Goal: Information Seeking & Learning: Learn about a topic

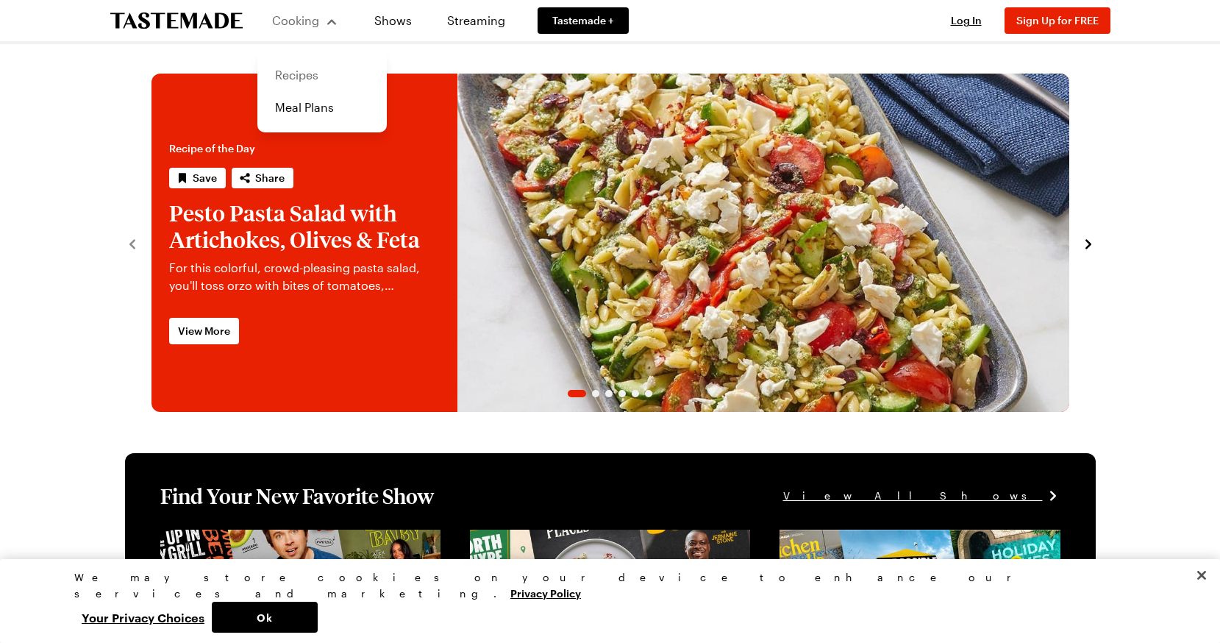
click at [301, 80] on link "Recipes" at bounding box center [322, 75] width 112 height 32
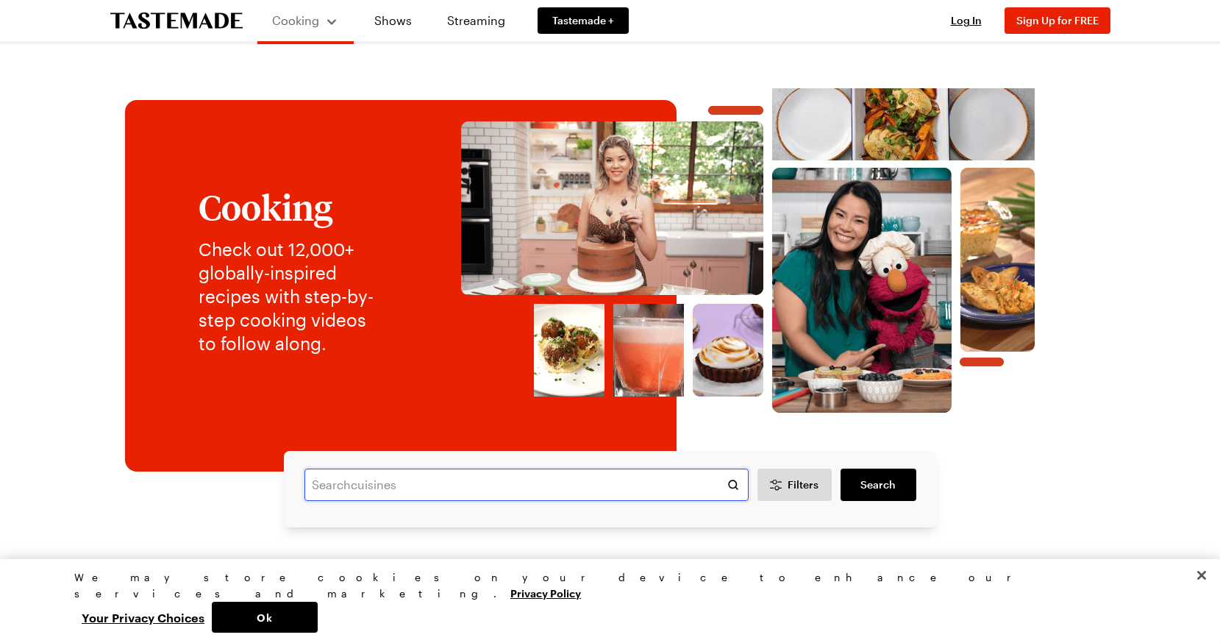
click at [414, 486] on input "text" at bounding box center [526, 484] width 444 height 32
type input "wonton"
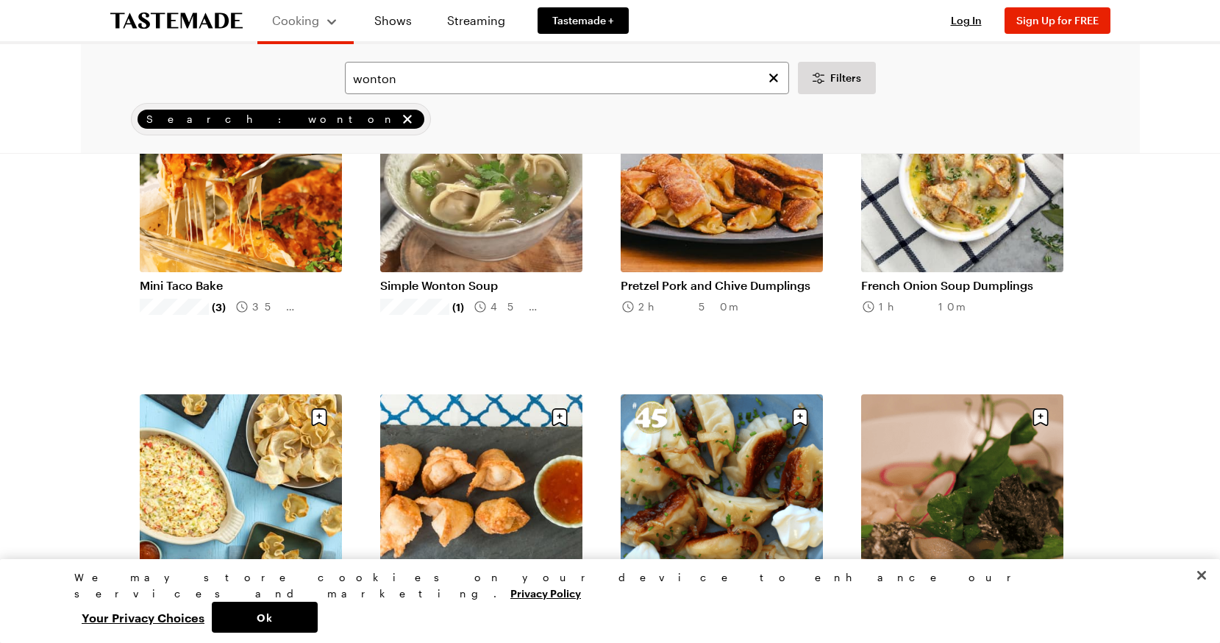
scroll to position [360, 0]
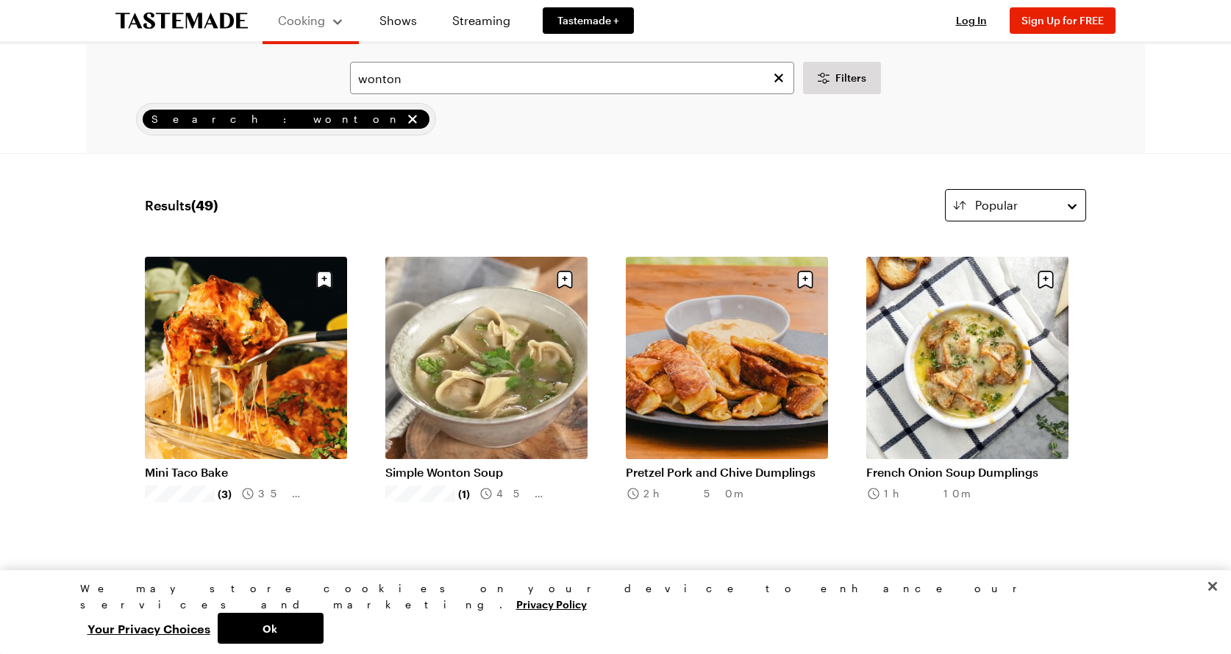
click at [1058, 204] on button "Popular" at bounding box center [1015, 205] width 141 height 32
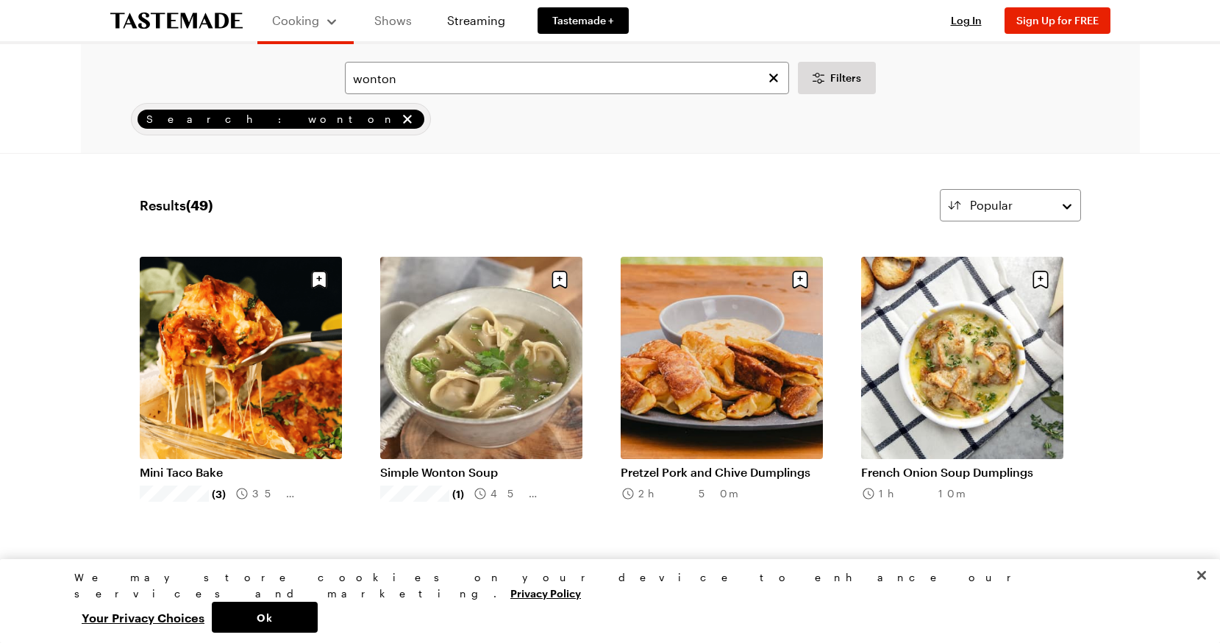
click at [382, 26] on link "Shows" at bounding box center [393, 20] width 67 height 41
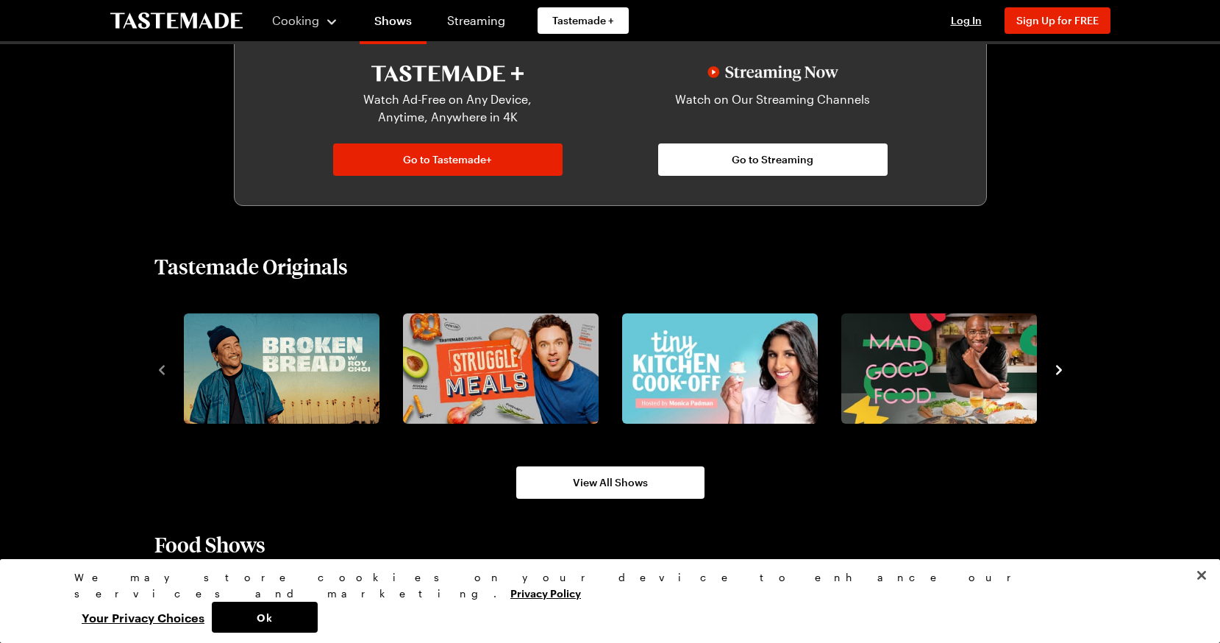
scroll to position [880, 0]
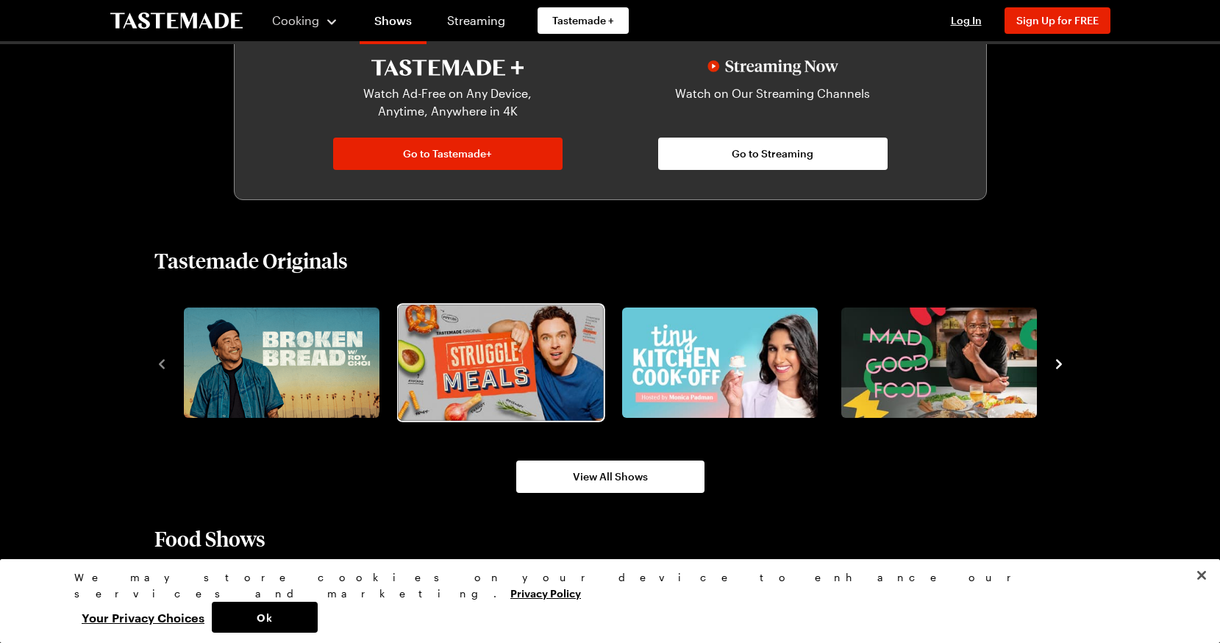
click at [530, 360] on img "2 / 8" at bounding box center [500, 361] width 205 height 115
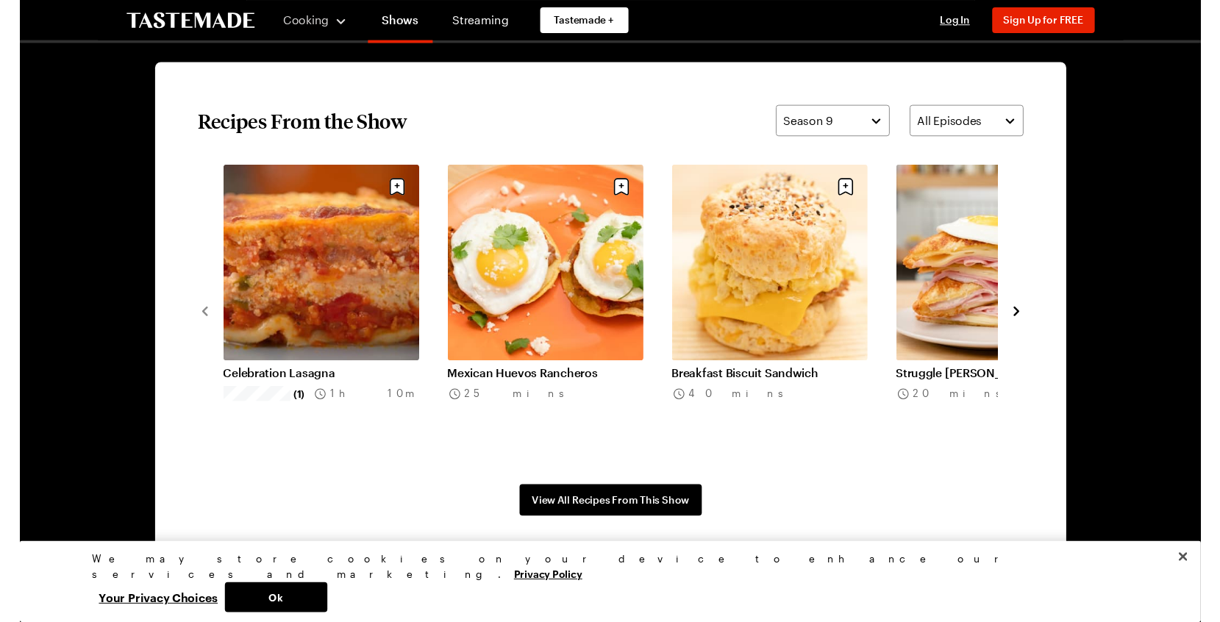
scroll to position [1099, 0]
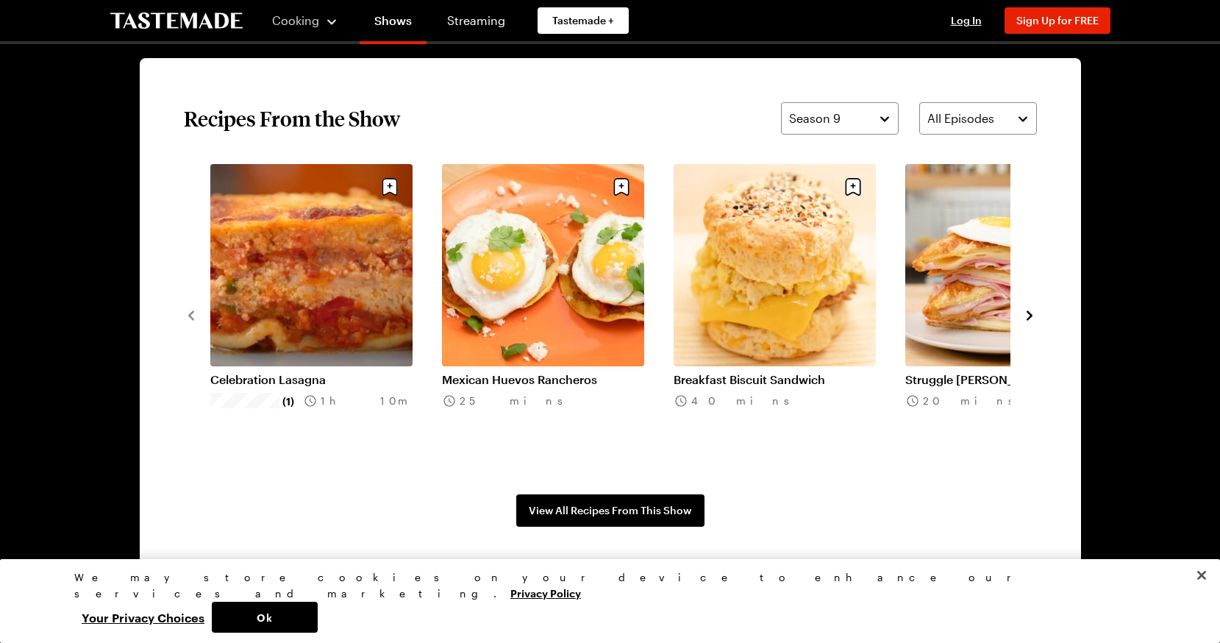
click at [1029, 316] on icon "navigate to next item" at bounding box center [1029, 315] width 15 height 15
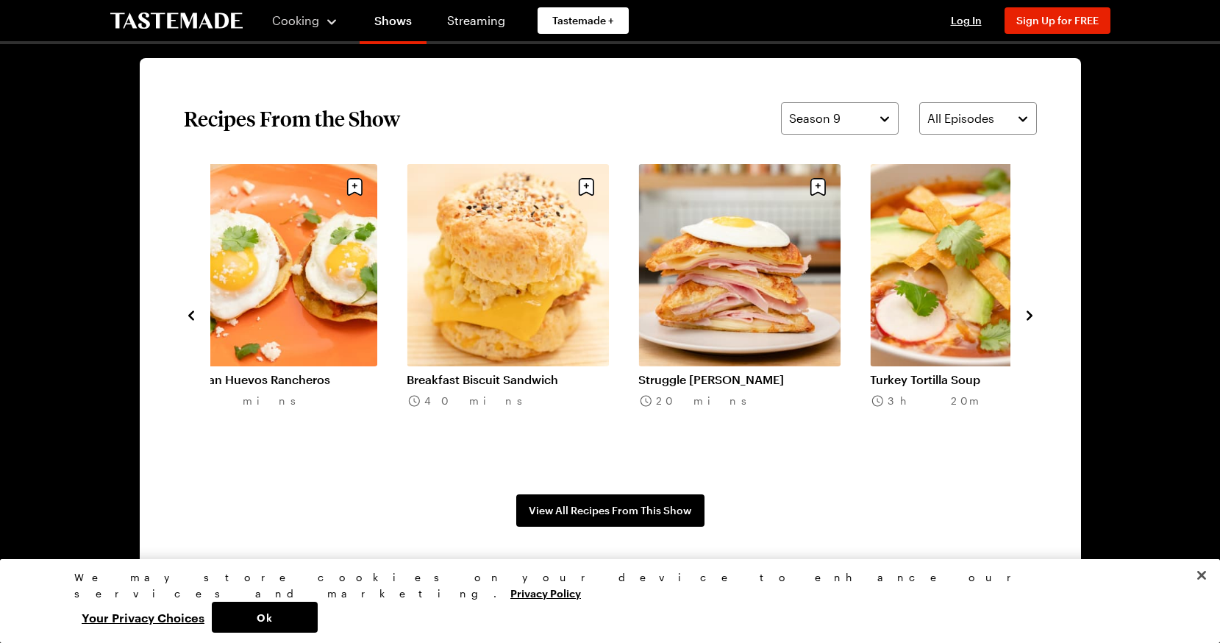
click at [1029, 316] on icon "navigate to next item" at bounding box center [1029, 315] width 15 height 15
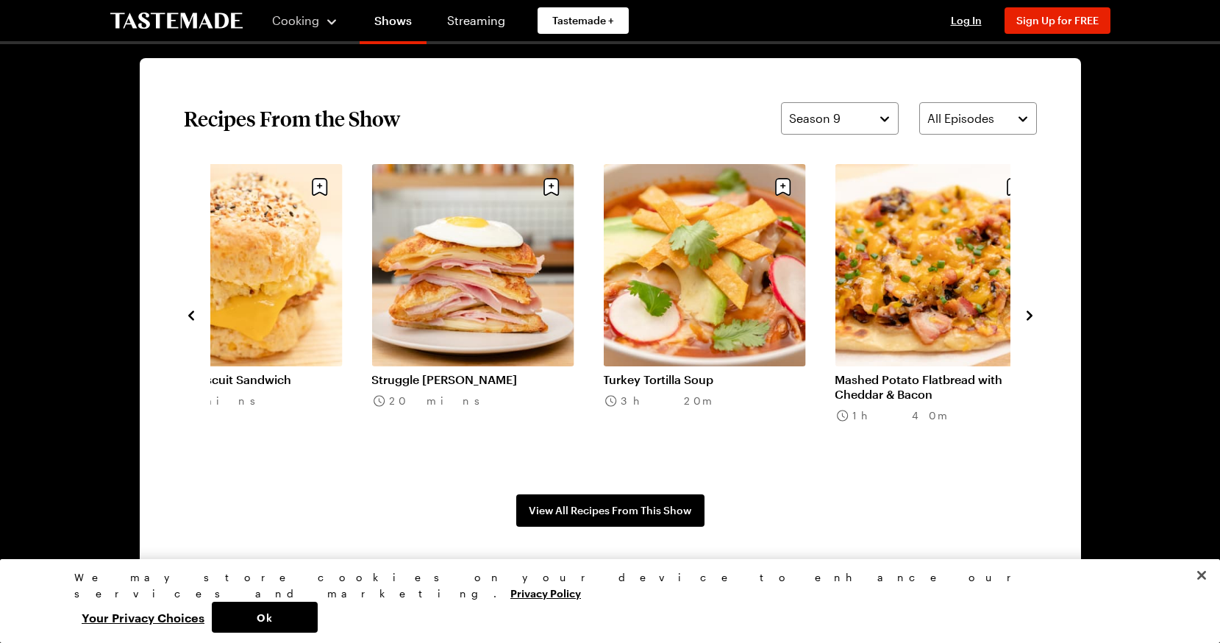
click at [1029, 316] on icon "navigate to next item" at bounding box center [1029, 315] width 15 height 15
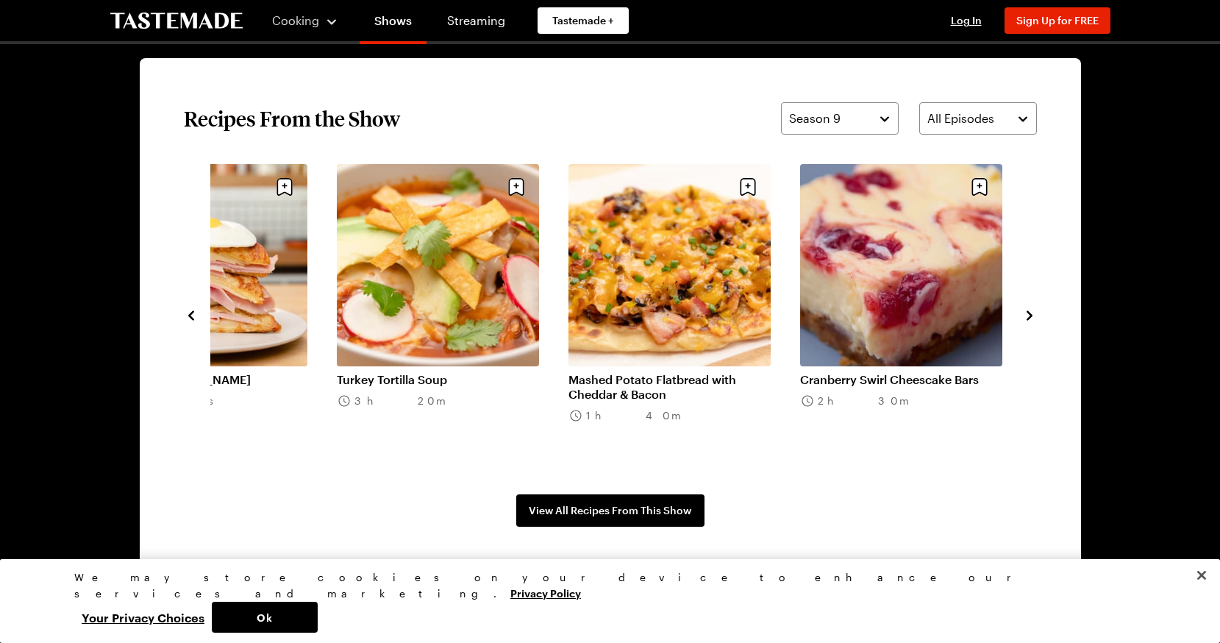
click at [1029, 317] on icon "navigate to next item" at bounding box center [1029, 315] width 15 height 15
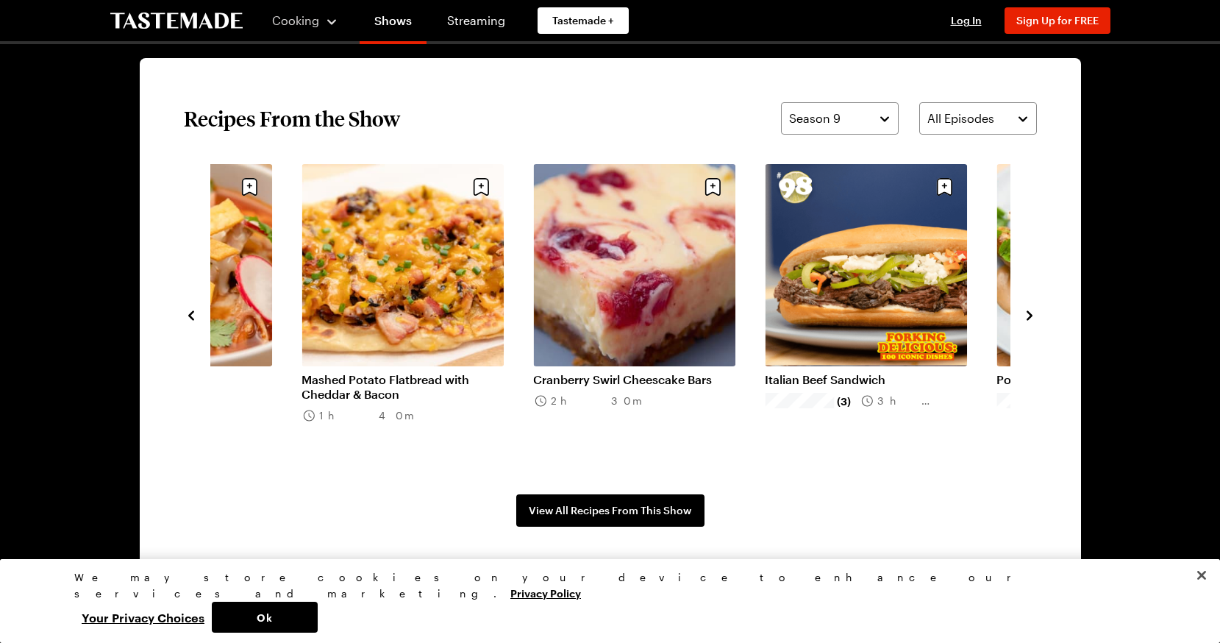
click at [1029, 317] on icon "navigate to next item" at bounding box center [1030, 315] width 6 height 10
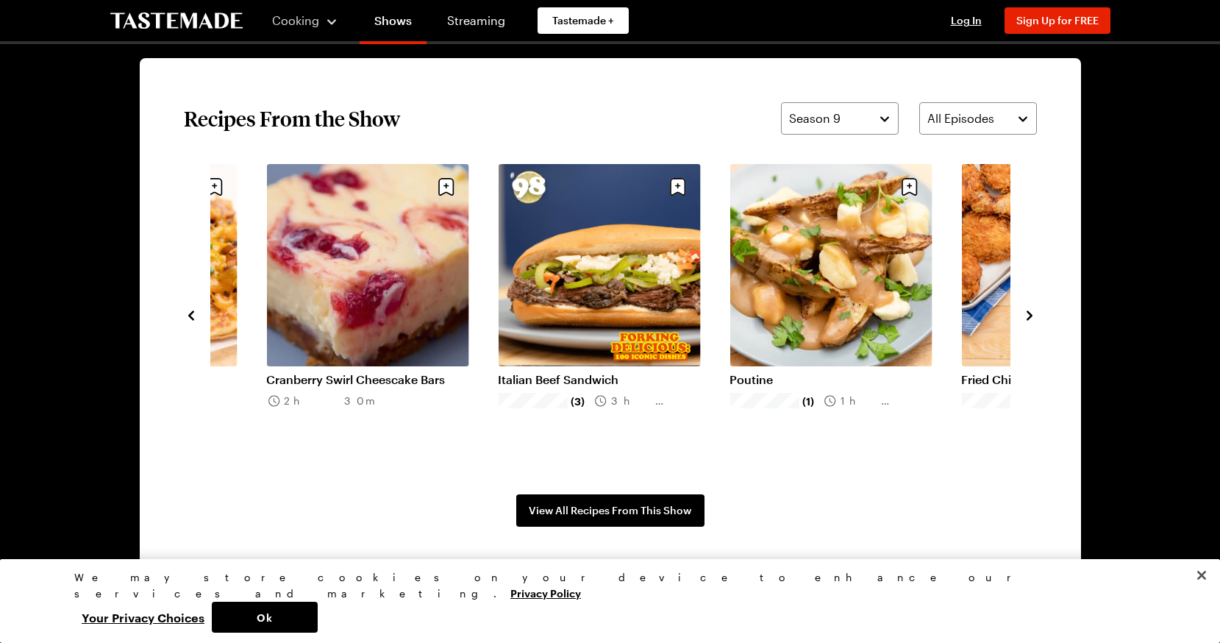
click at [1029, 317] on icon "navigate to next item" at bounding box center [1030, 315] width 6 height 10
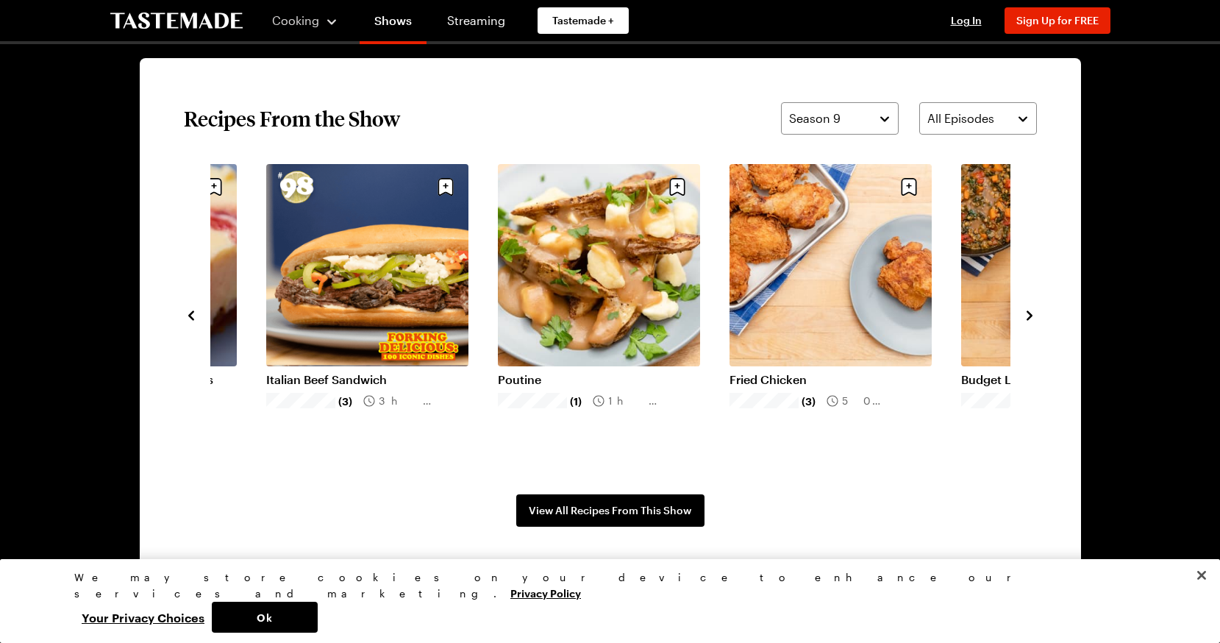
click at [1029, 317] on icon "navigate to next item" at bounding box center [1030, 315] width 6 height 10
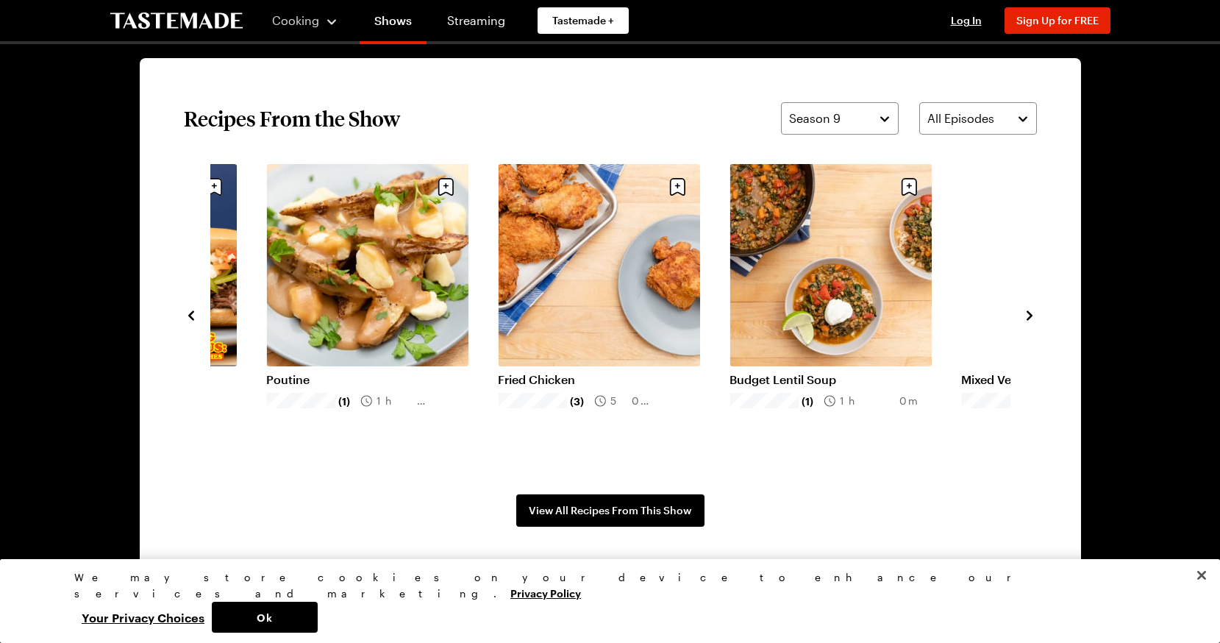
click at [1029, 317] on icon "navigate to next item" at bounding box center [1030, 315] width 6 height 10
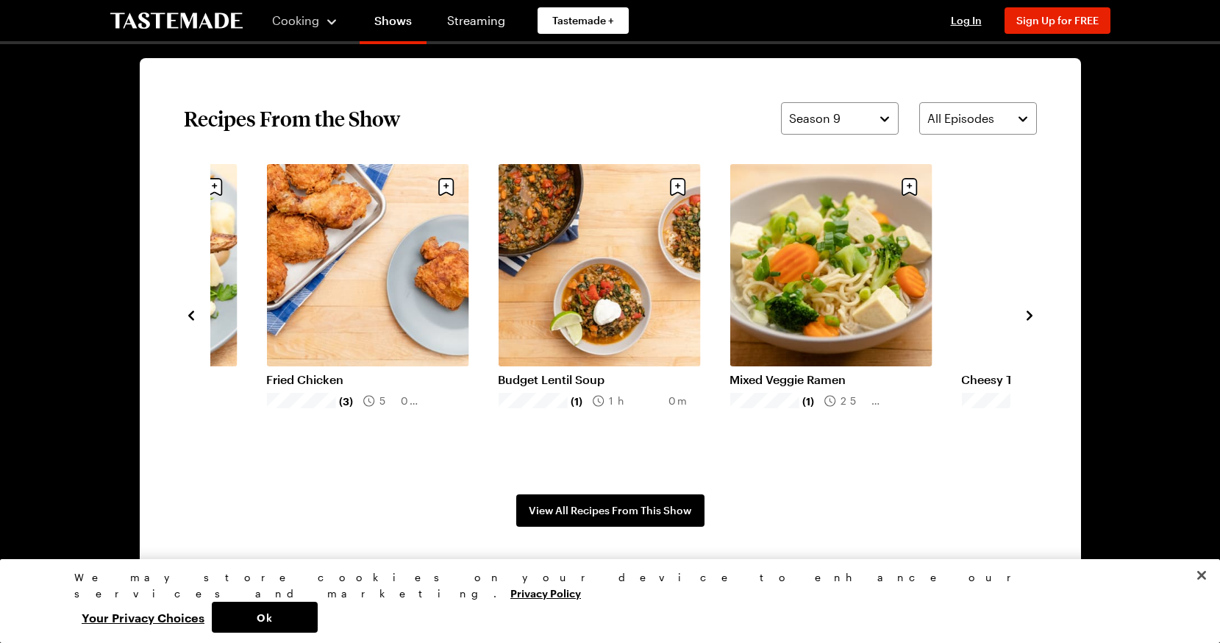
click at [1029, 317] on icon "navigate to next item" at bounding box center [1030, 315] width 6 height 10
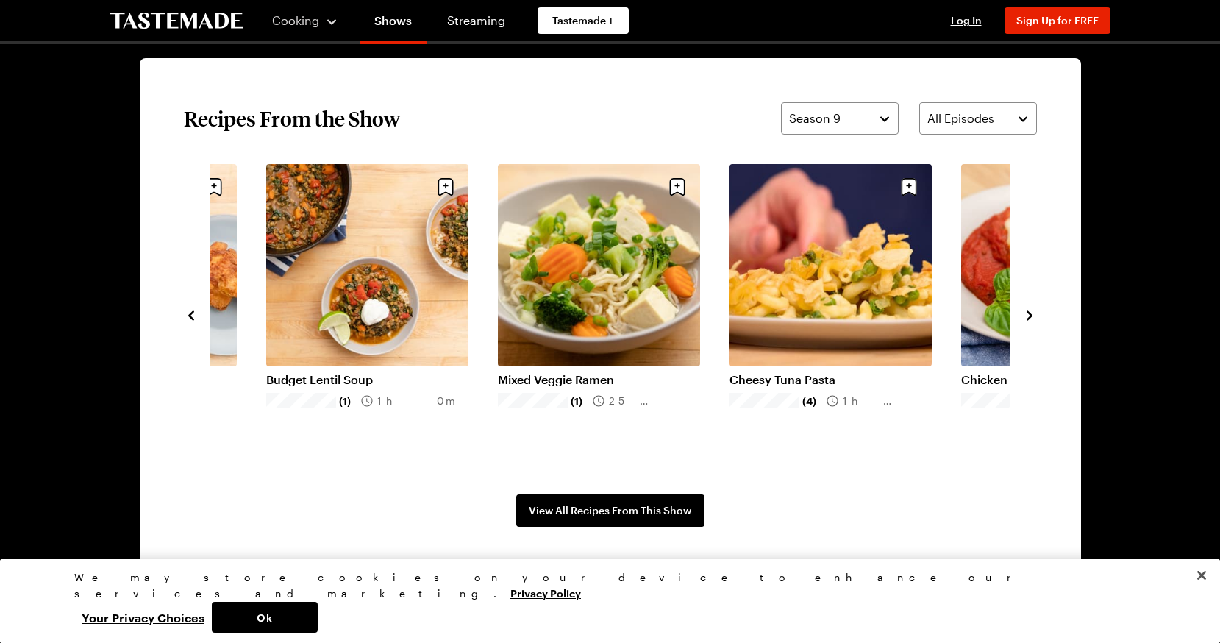
click at [1029, 317] on icon "navigate to next item" at bounding box center [1030, 315] width 6 height 10
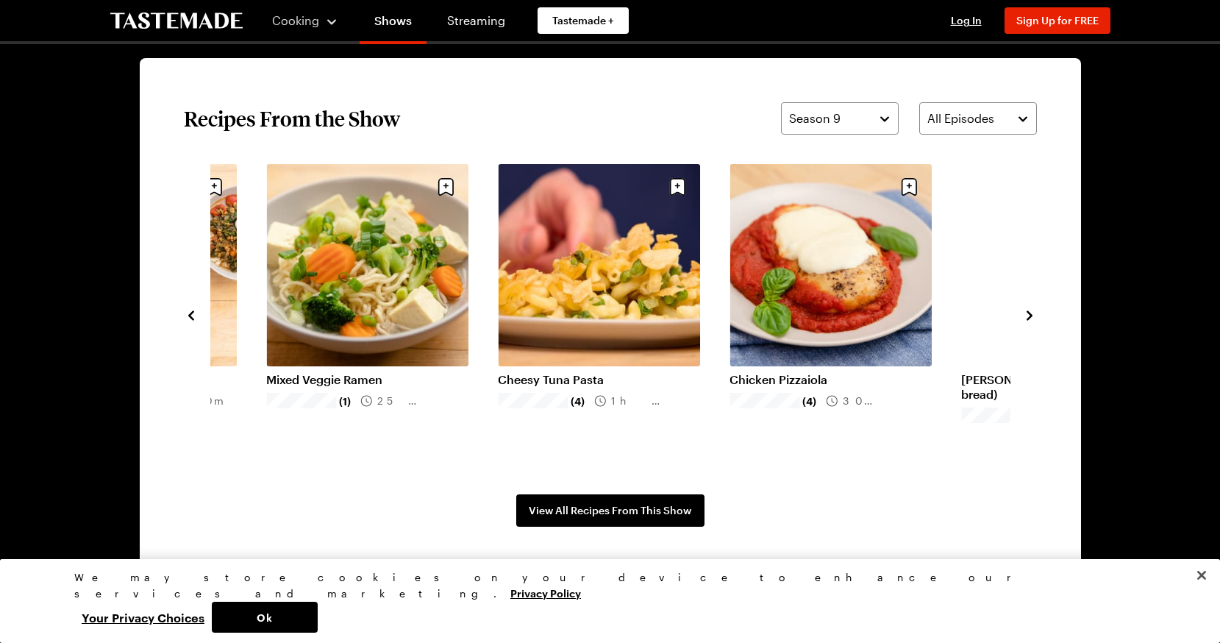
click at [1029, 317] on icon "navigate to next item" at bounding box center [1030, 315] width 6 height 10
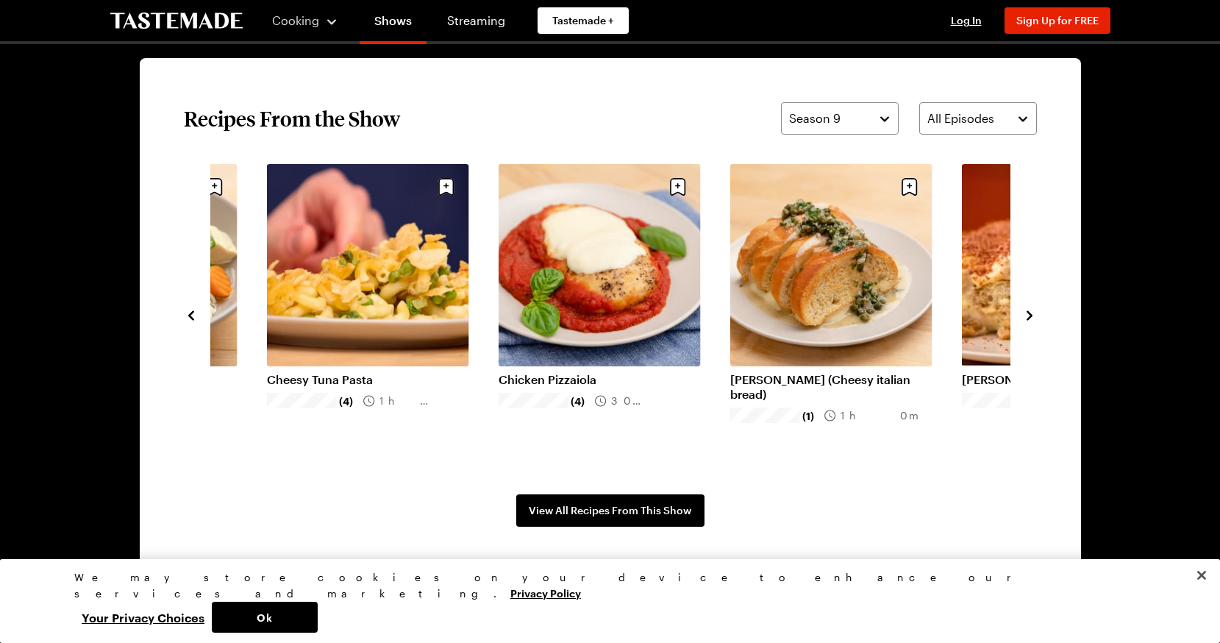
click at [1029, 317] on icon "navigate to next item" at bounding box center [1030, 315] width 6 height 10
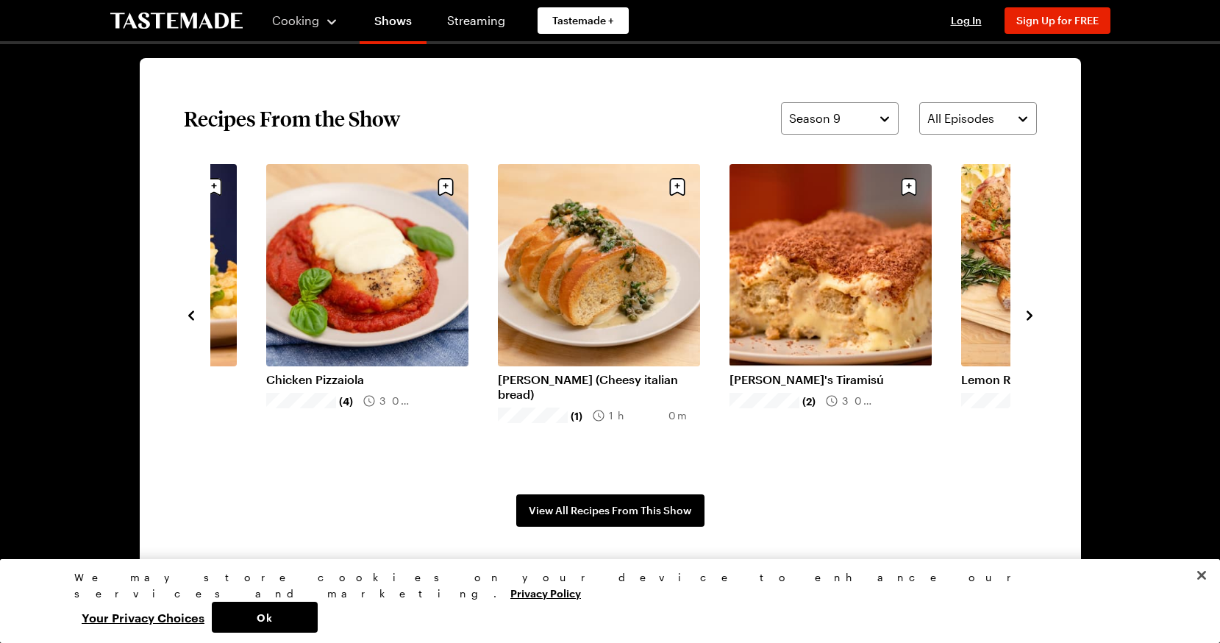
click at [1029, 317] on icon "navigate to next item" at bounding box center [1030, 315] width 6 height 10
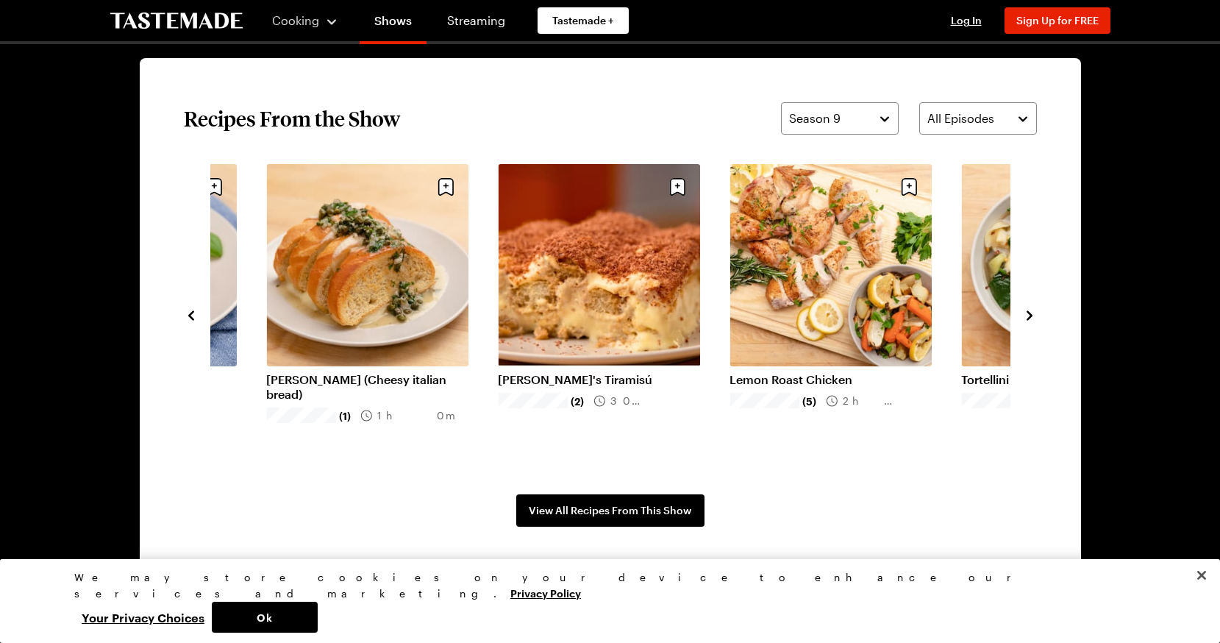
click at [1029, 317] on icon "navigate to next item" at bounding box center [1030, 315] width 6 height 10
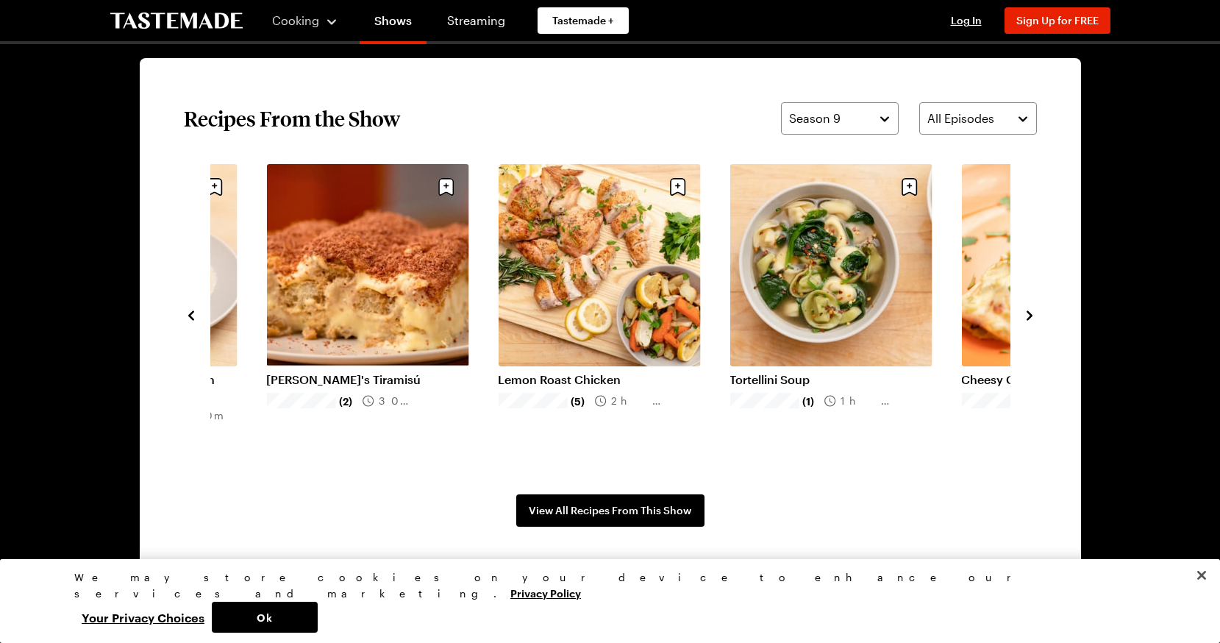
click at [1029, 317] on icon "navigate to next item" at bounding box center [1030, 315] width 6 height 10
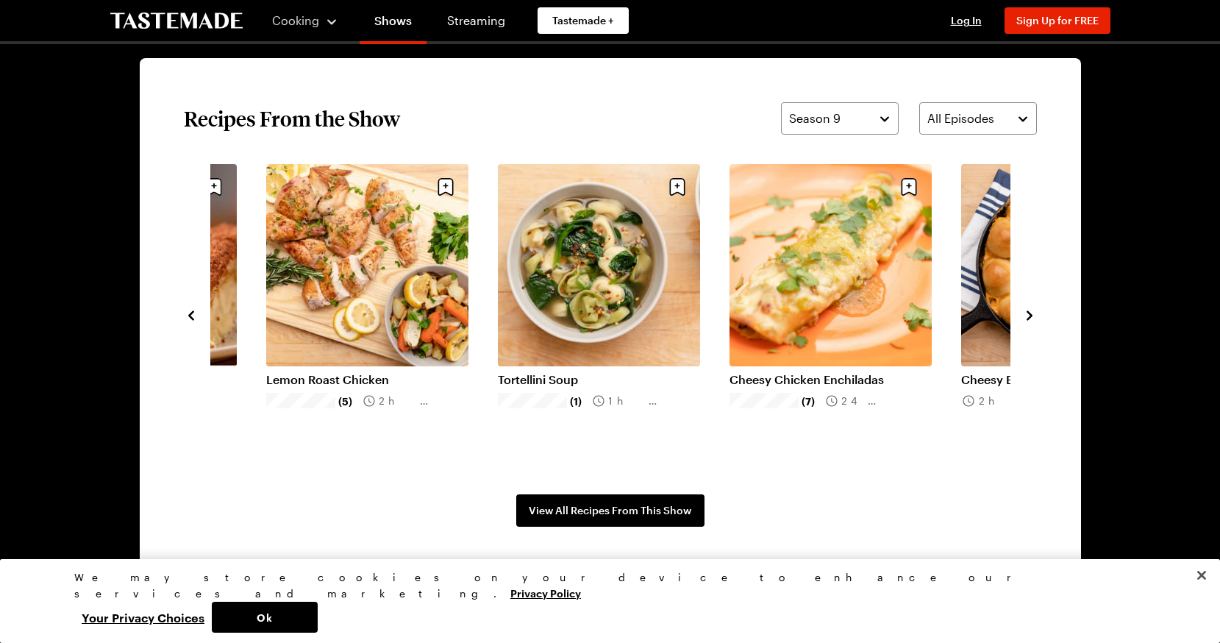
click at [1029, 317] on icon "navigate to next item" at bounding box center [1030, 315] width 6 height 10
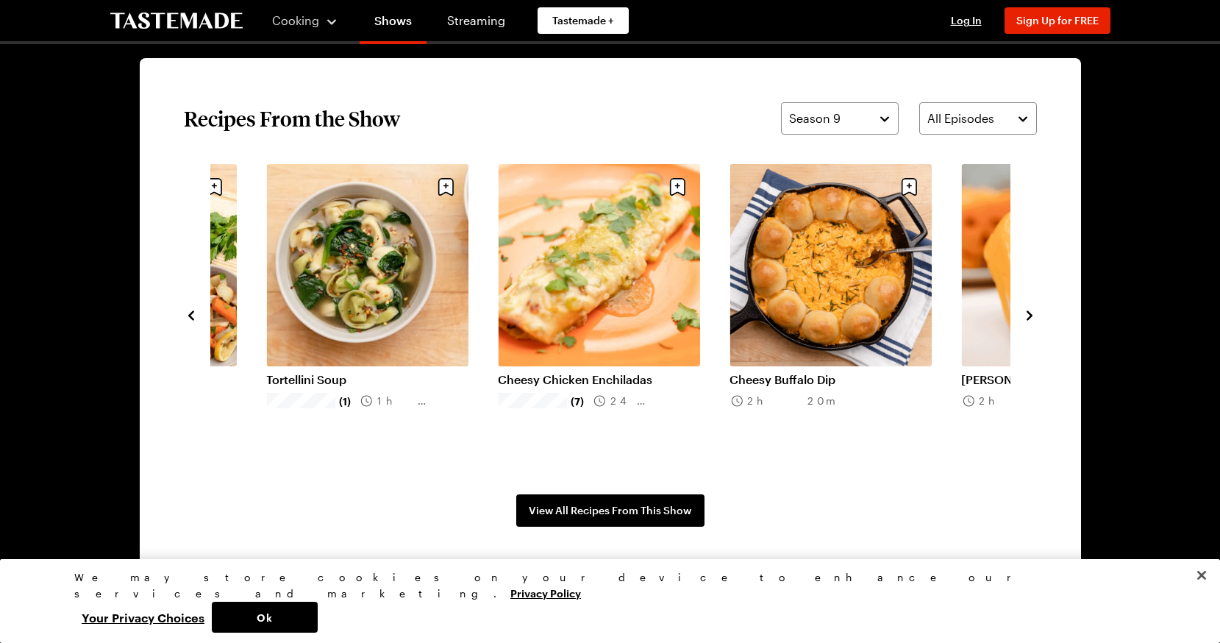
click at [1029, 317] on icon "navigate to next item" at bounding box center [1030, 315] width 6 height 10
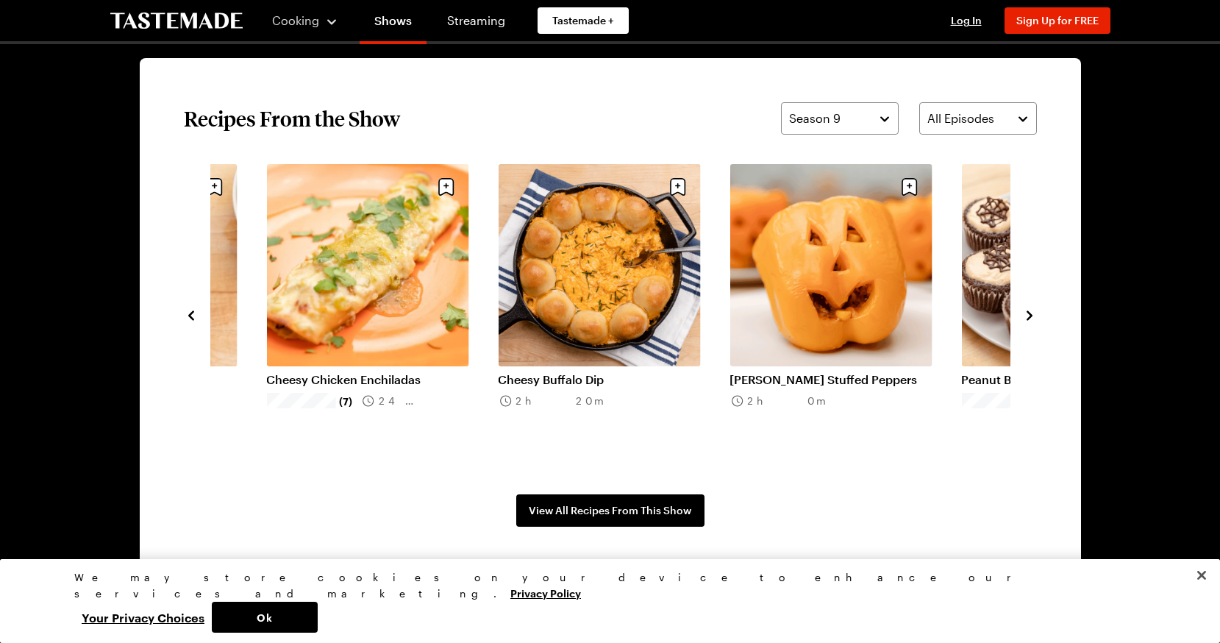
click at [1029, 317] on icon "navigate to next item" at bounding box center [1030, 315] width 6 height 10
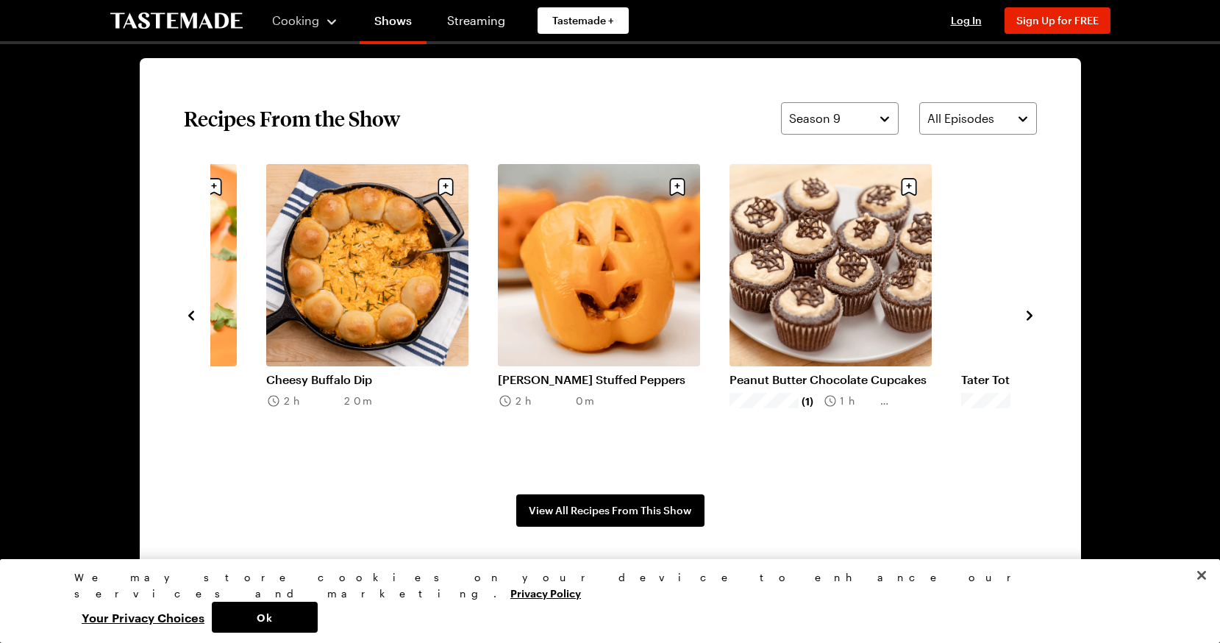
click at [1029, 317] on icon "navigate to next item" at bounding box center [1030, 315] width 6 height 10
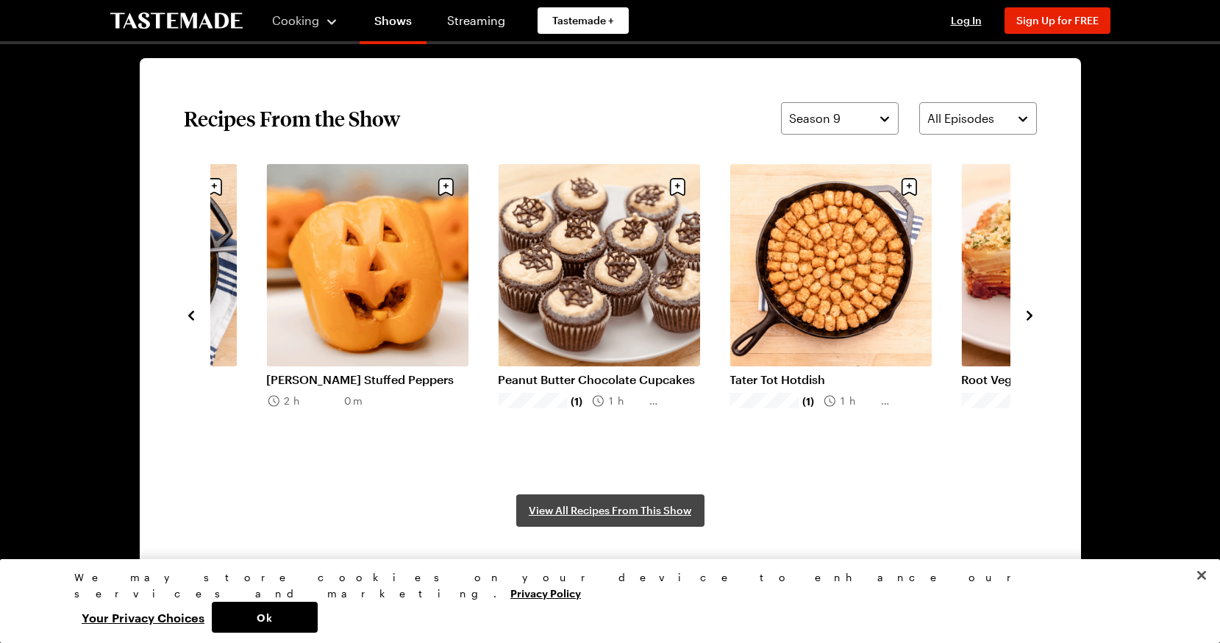
click at [654, 500] on link "View All Recipes From This Show" at bounding box center [610, 510] width 188 height 32
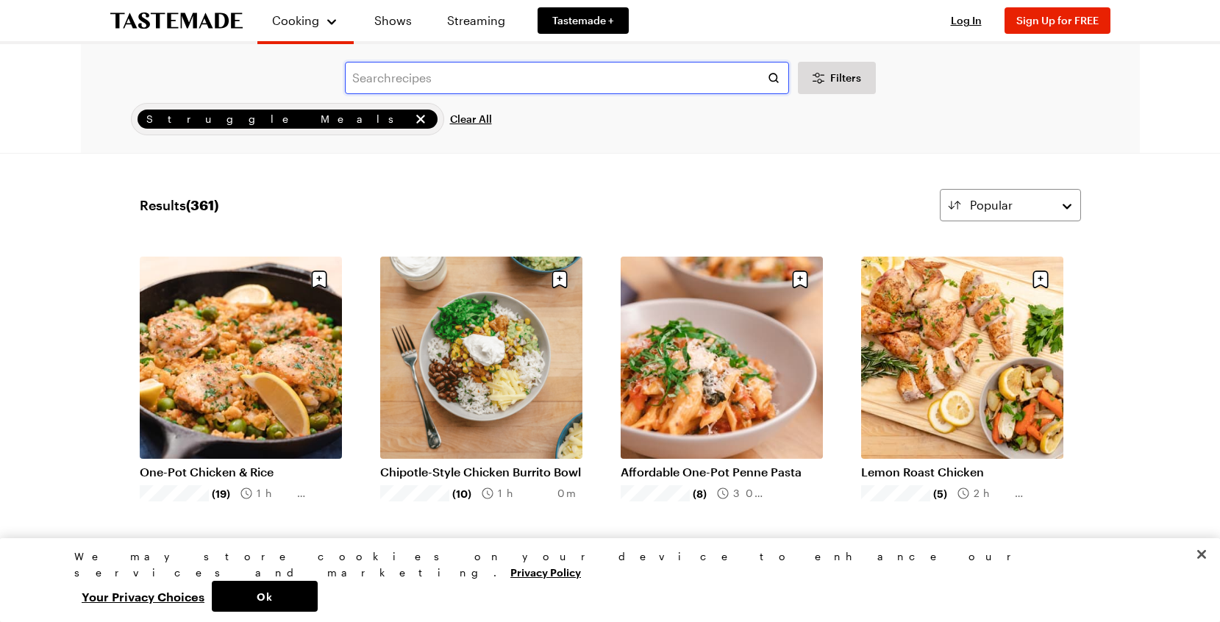
click at [546, 81] on input "text" at bounding box center [567, 78] width 444 height 32
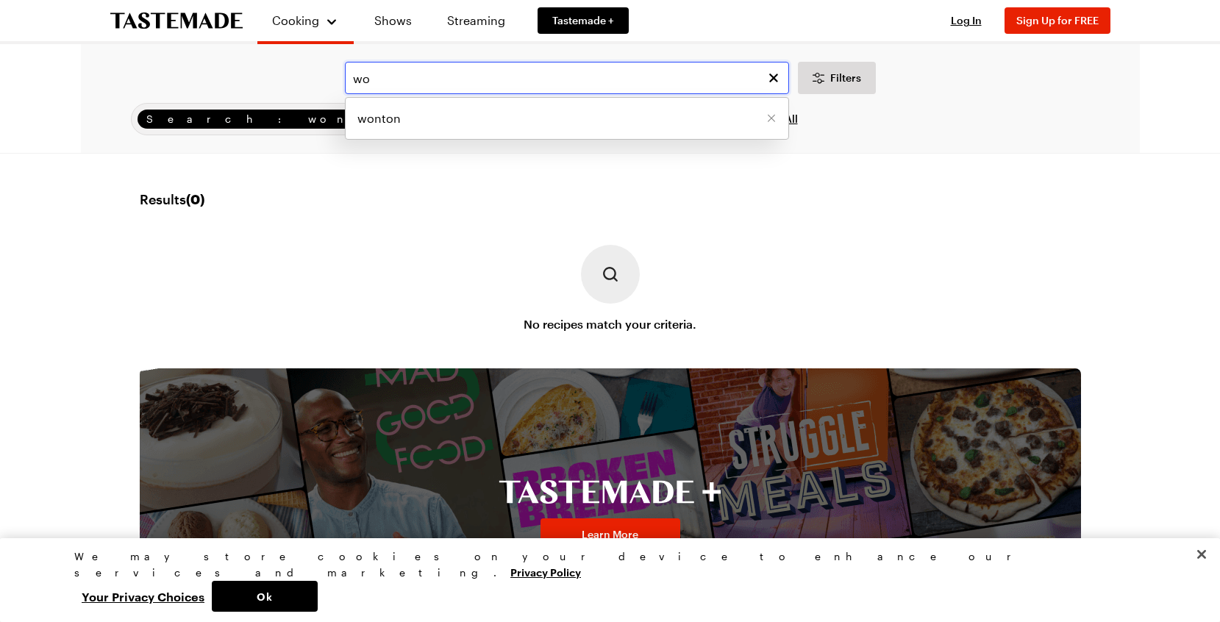
type input "w"
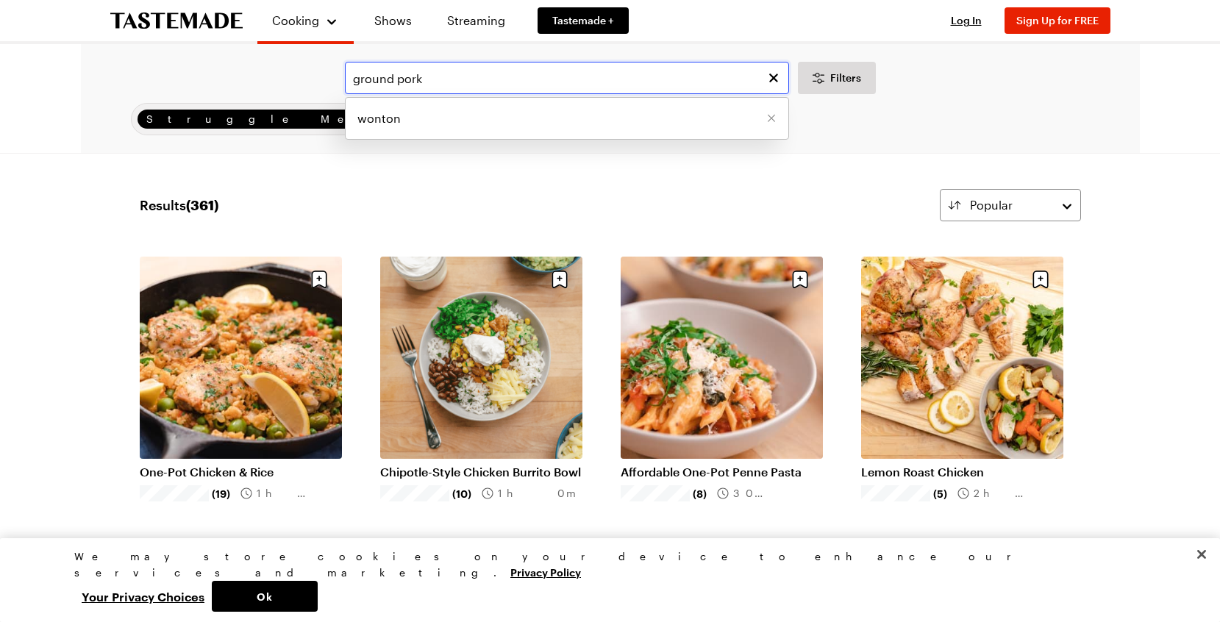
type input "ground pork"
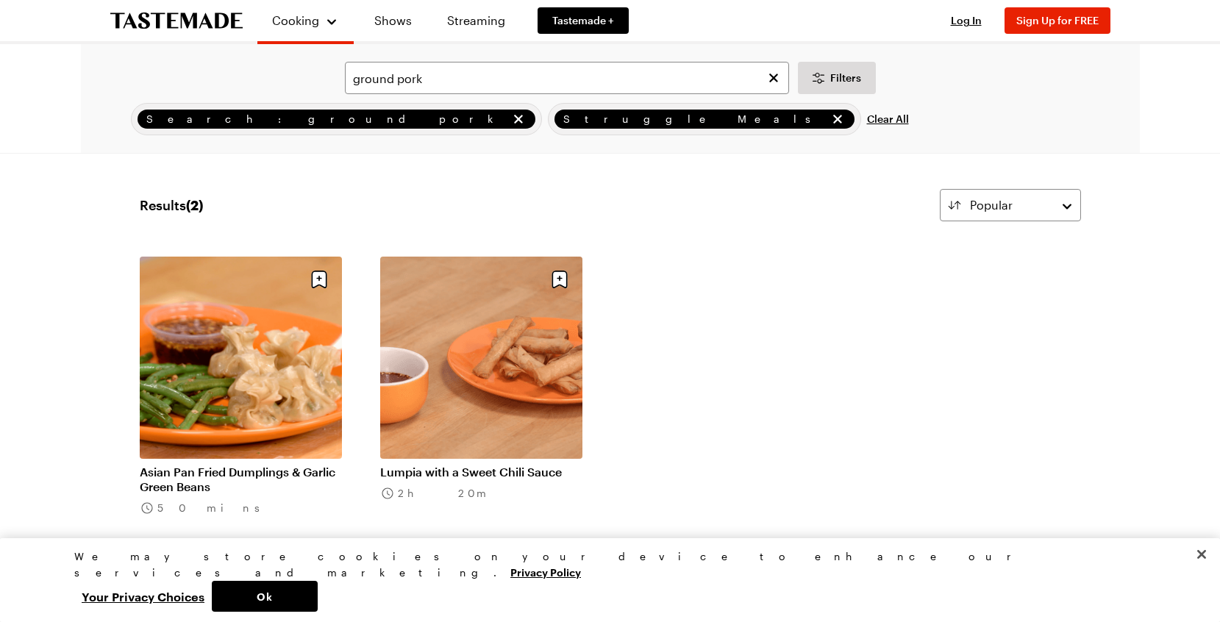
scroll to position [0, 1]
click at [235, 475] on link "Asian Pan Fried Dumplings & Garlic Green Beans" at bounding box center [241, 479] width 202 height 29
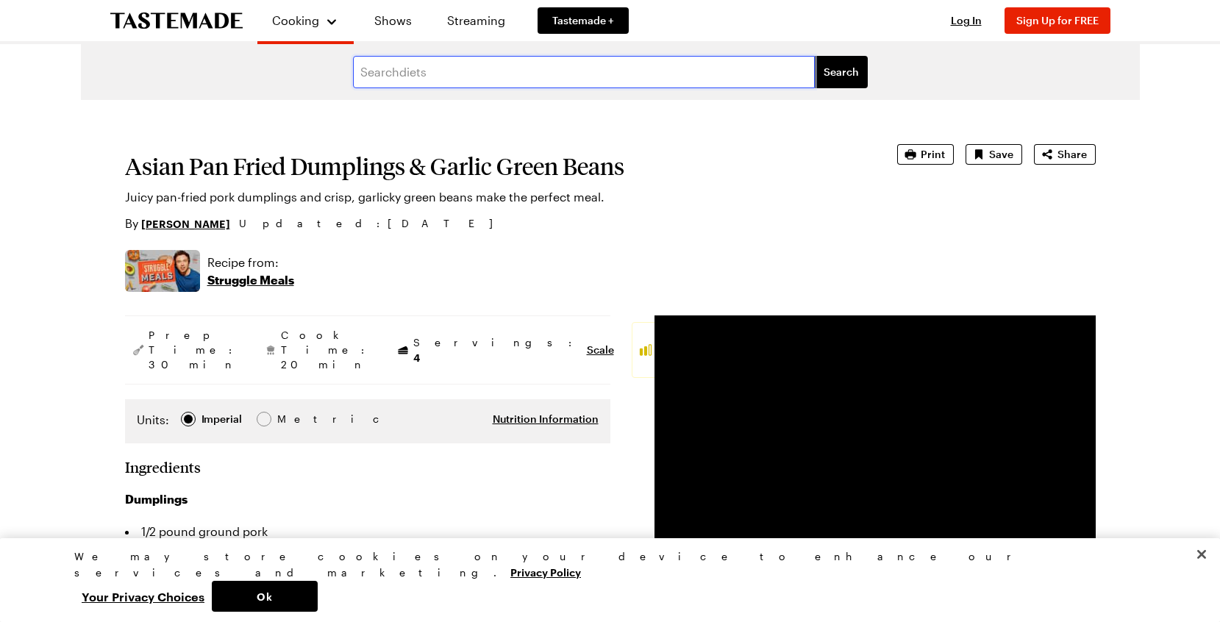
click at [425, 69] on input "text" at bounding box center [584, 72] width 462 height 32
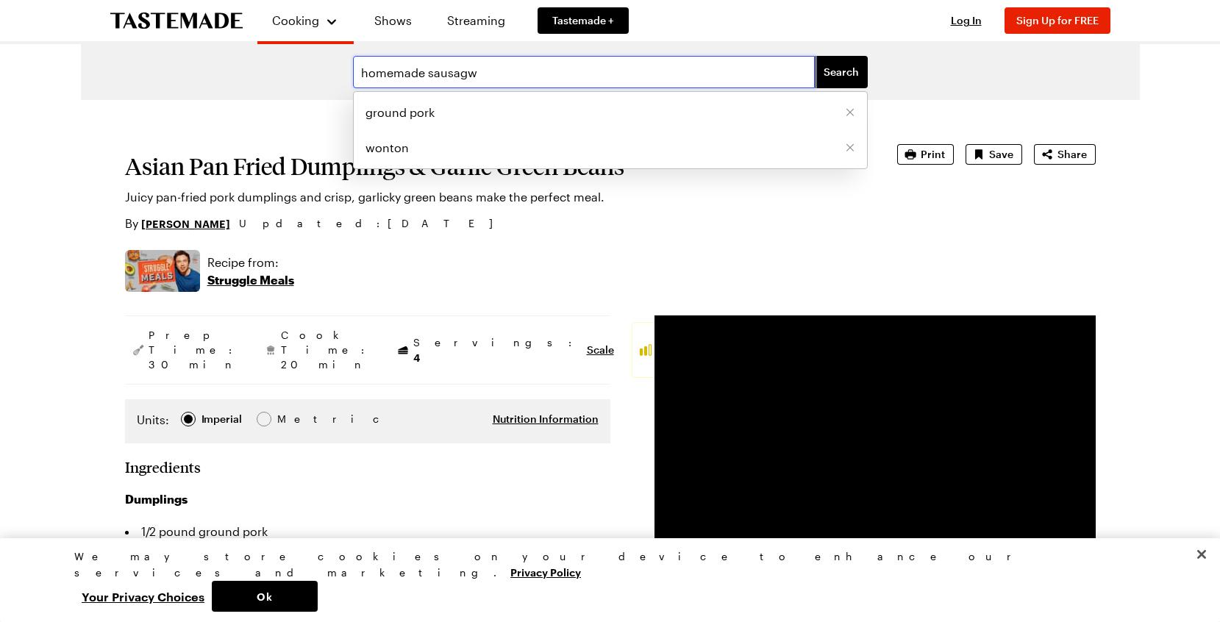
type input "homemade sausagw"
click at [841, 72] on button "Search" at bounding box center [841, 72] width 53 height 32
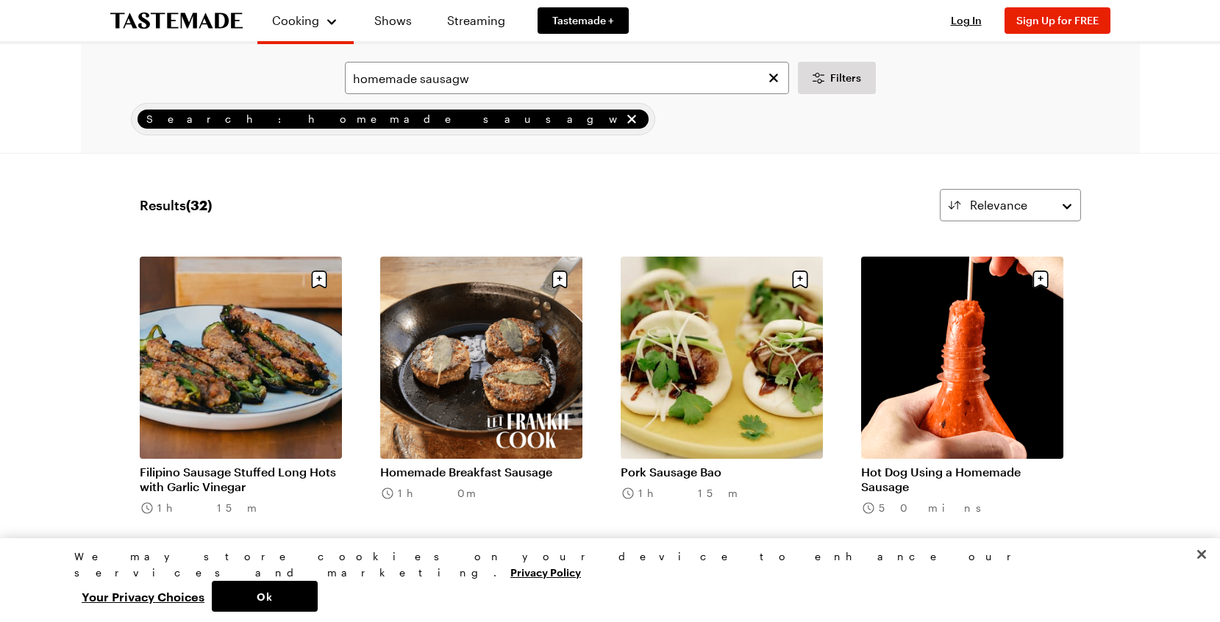
click at [435, 475] on link "Homemade Breakfast Sausage" at bounding box center [481, 472] width 202 height 15
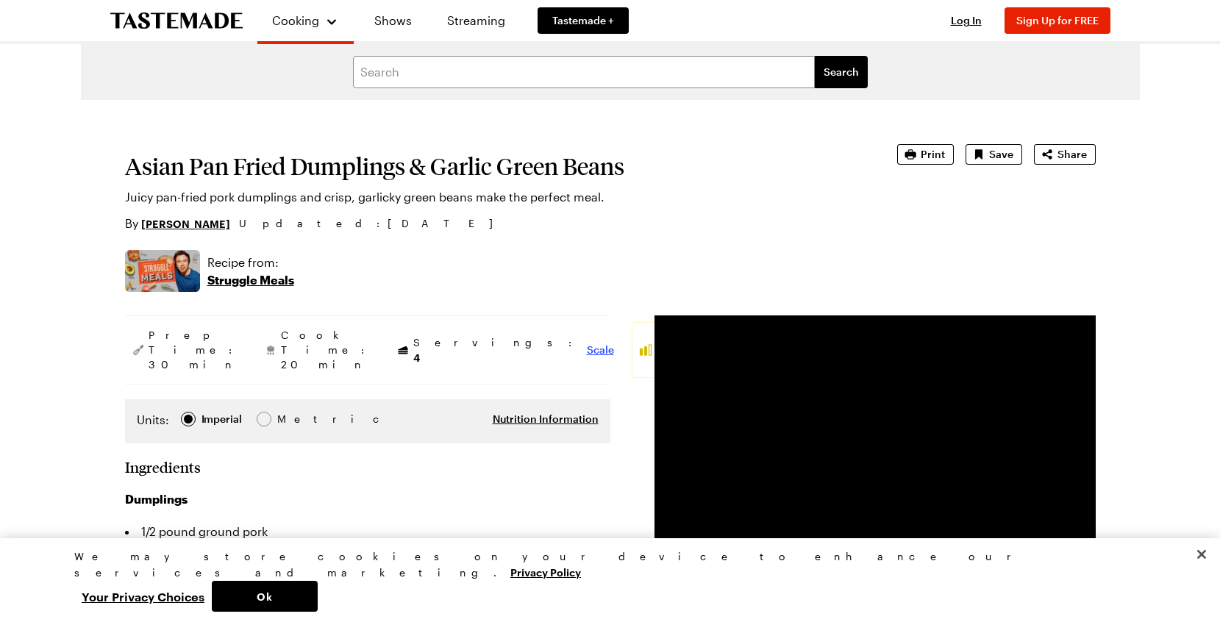
click at [587, 343] on span "Scale" at bounding box center [600, 350] width 27 height 15
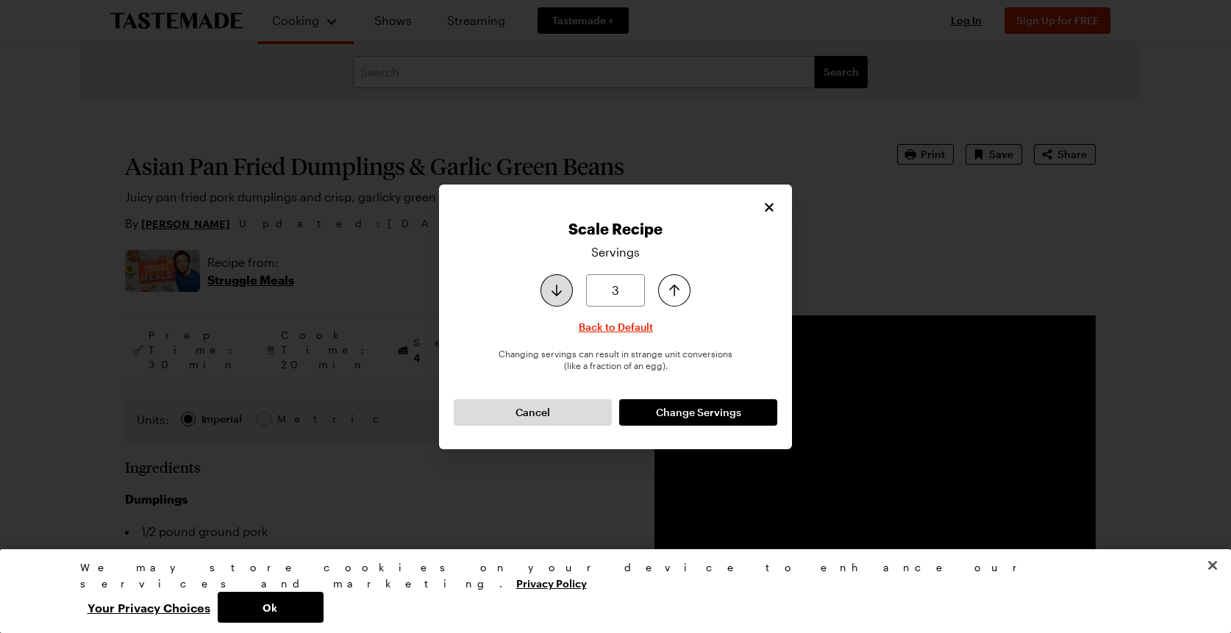
click at [554, 292] on icon "Decrease serving size by one" at bounding box center [557, 291] width 10 height 12
type input "2"
click at [554, 292] on icon "Decrease serving size by one" at bounding box center [557, 291] width 10 height 12
click at [653, 411] on button "Change Servings" at bounding box center [698, 412] width 158 height 26
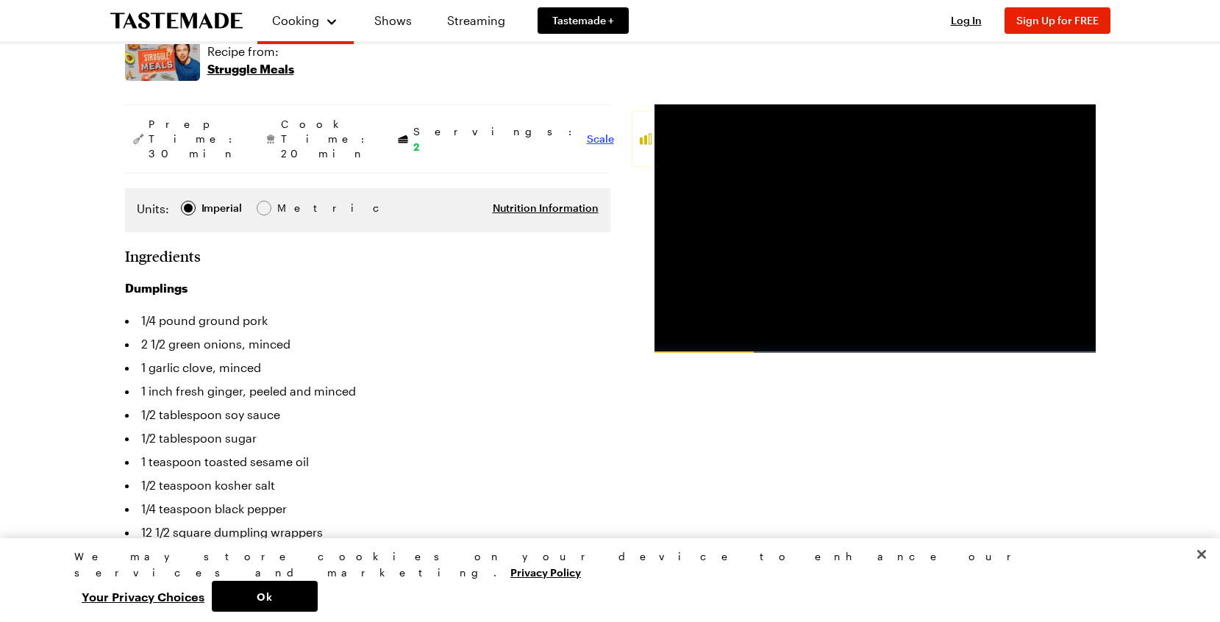
scroll to position [224, 0]
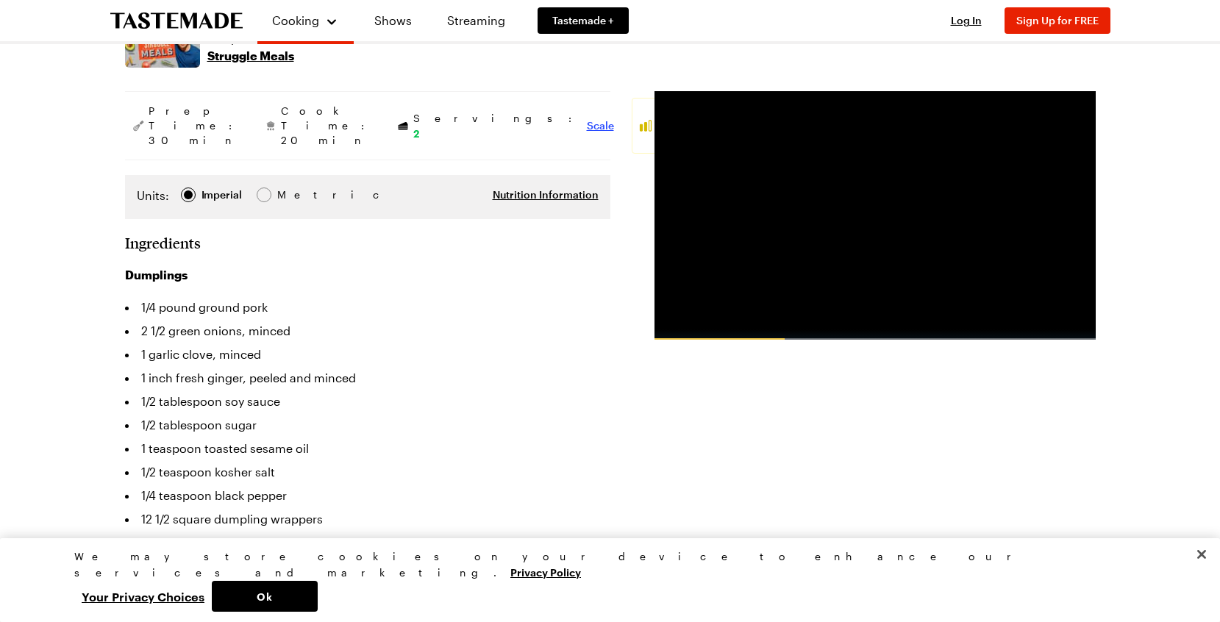
click at [587, 118] on span "Scale" at bounding box center [600, 125] width 27 height 15
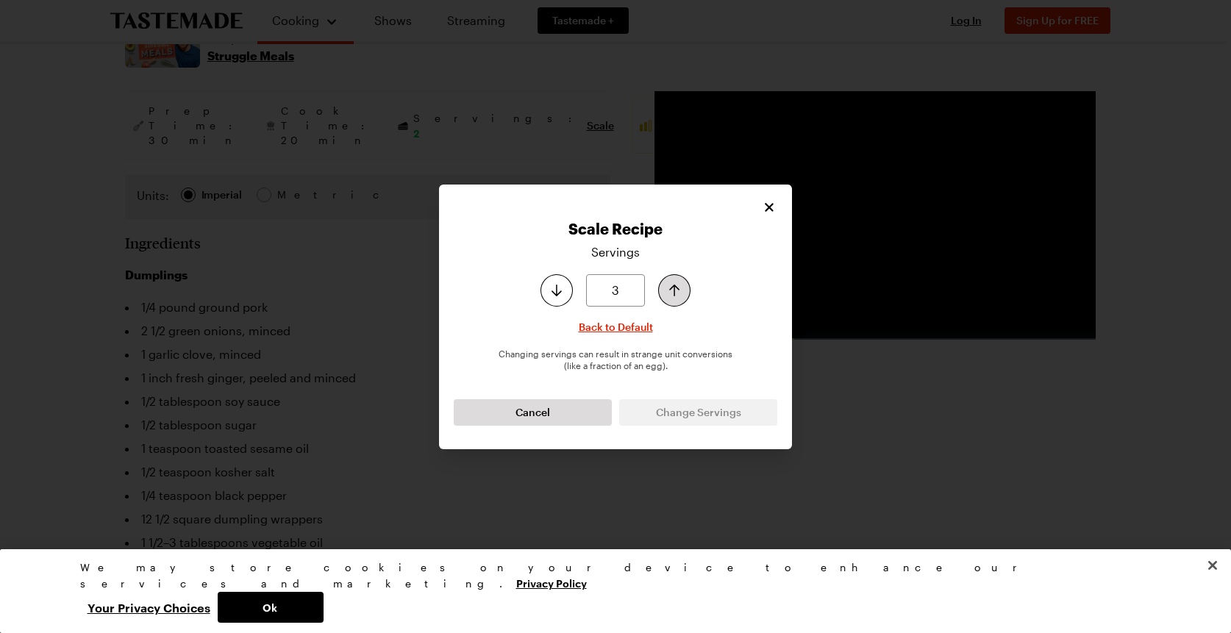
click at [674, 293] on icon "Increase serving size by one" at bounding box center [674, 291] width 10 height 12
type input "4"
click at [674, 292] on icon "Increase serving size by one" at bounding box center [674, 291] width 10 height 12
click at [675, 409] on span "Change Servings" at bounding box center [698, 412] width 85 height 15
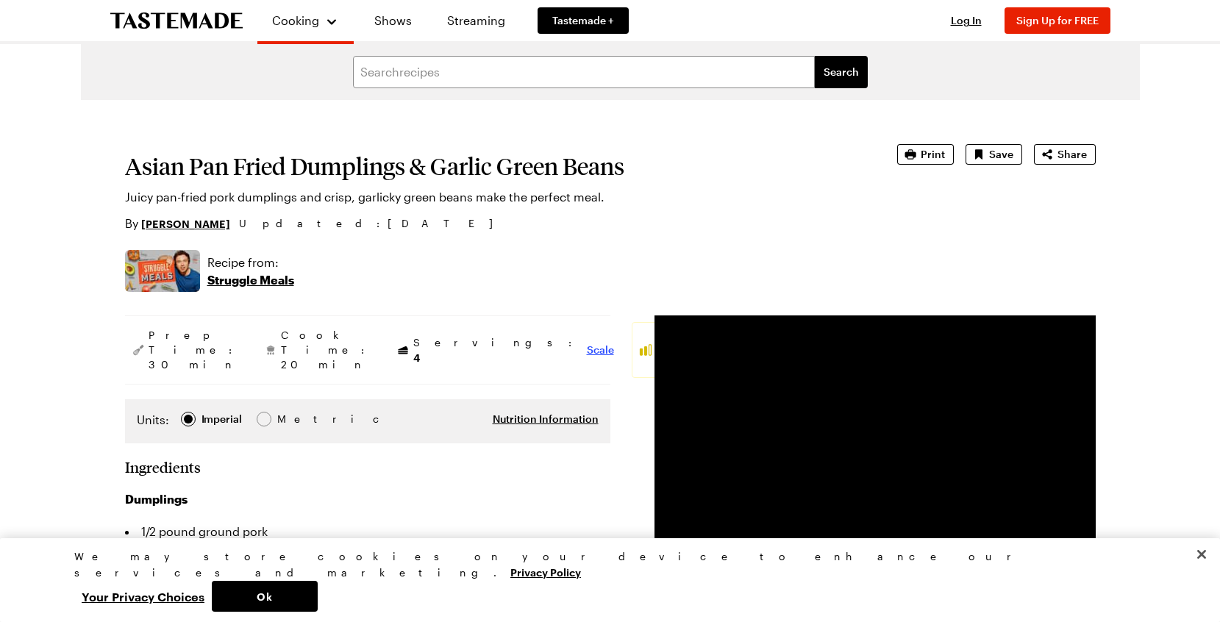
scroll to position [0, 0]
click at [562, 412] on span "Nutrition Information" at bounding box center [546, 419] width 106 height 15
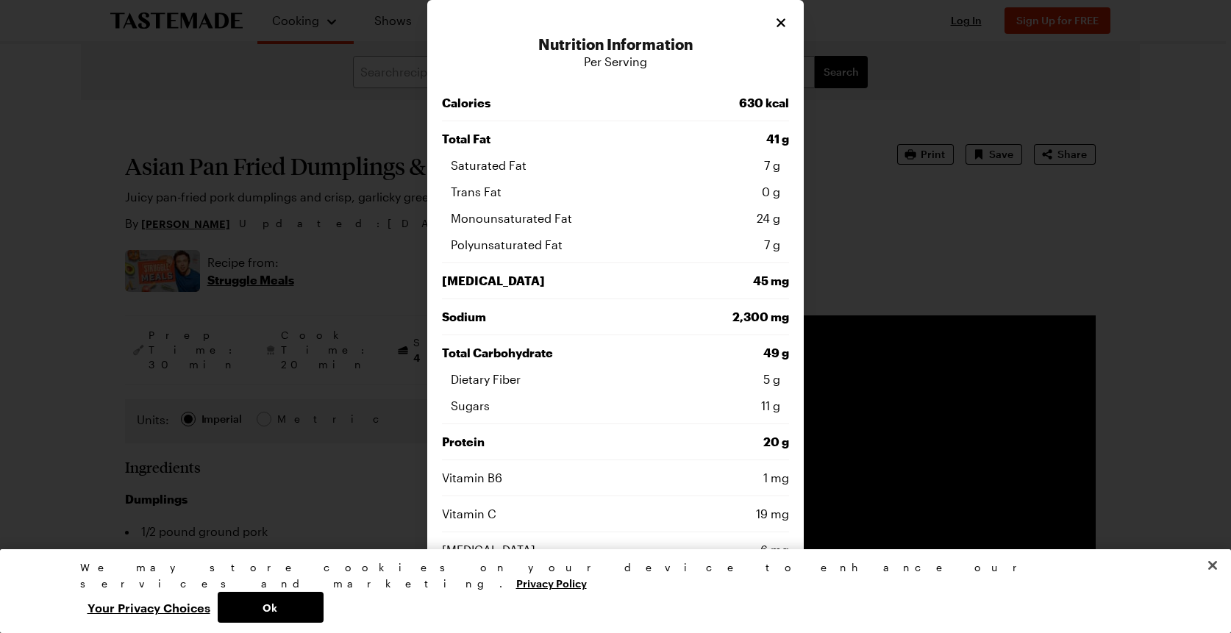
click at [777, 21] on icon "Close" at bounding box center [781, 22] width 9 height 9
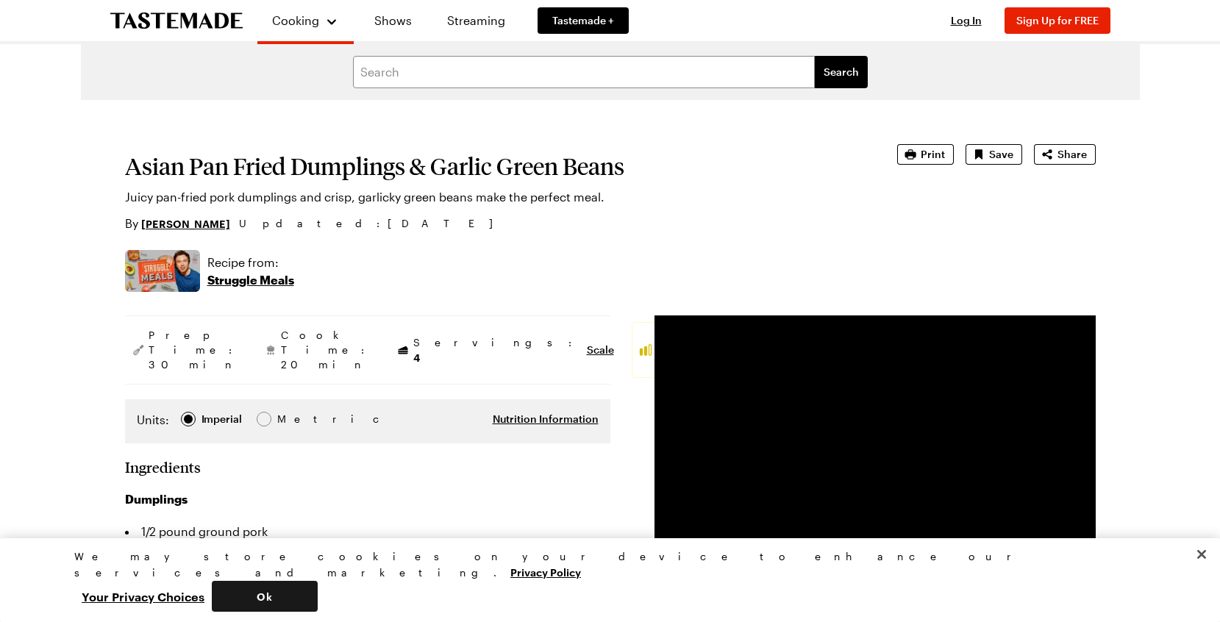
click at [318, 596] on button "Ok" at bounding box center [265, 596] width 106 height 31
